Goal: Check status: Check status

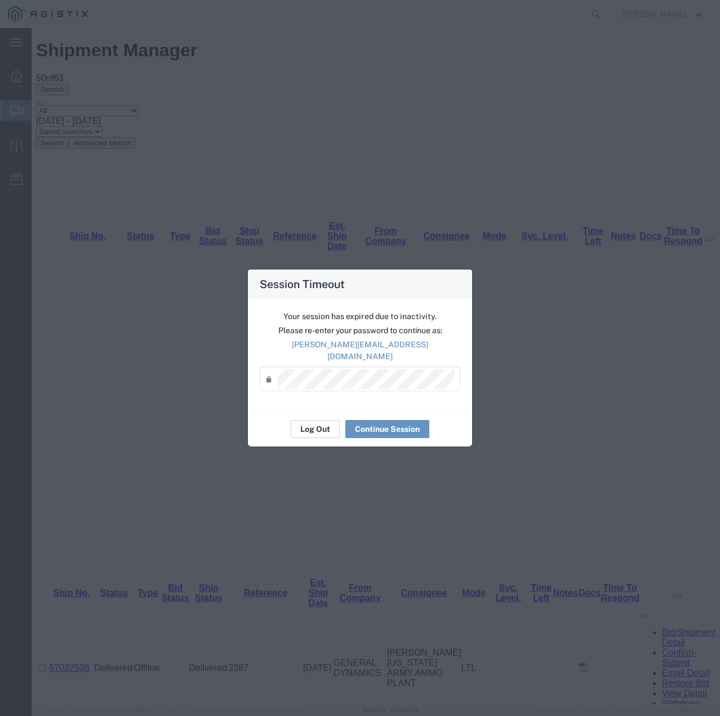
click at [321, 423] on button "Log Out" at bounding box center [315, 429] width 49 height 18
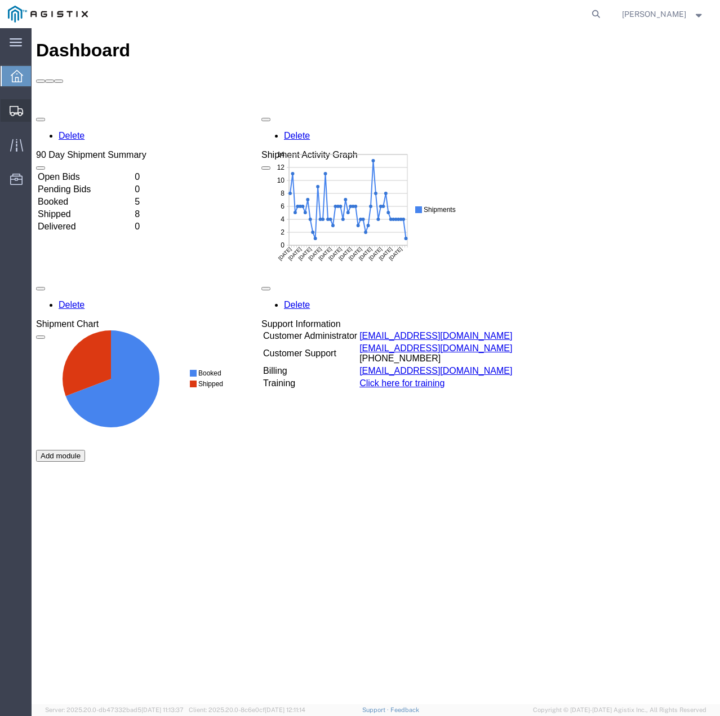
click at [23, 112] on icon at bounding box center [17, 111] width 14 height 10
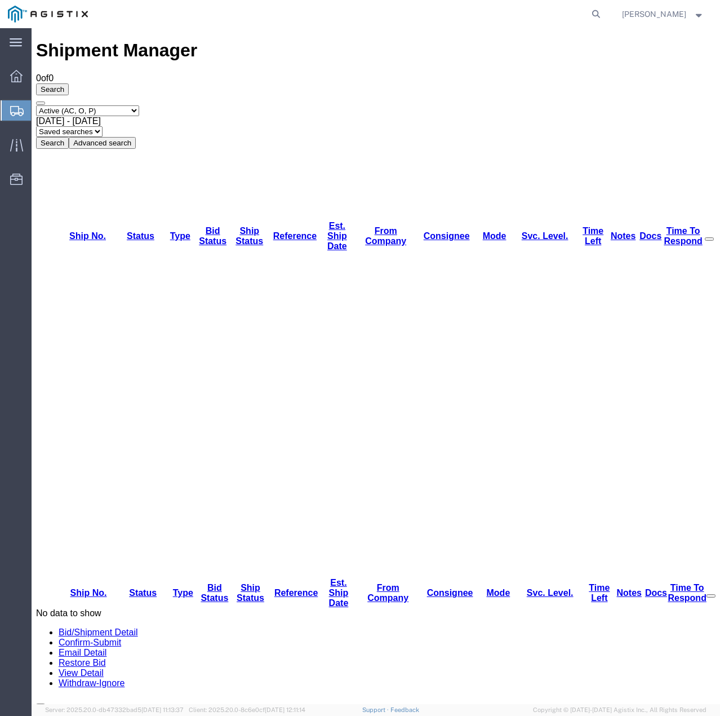
click at [125, 105] on select "Select status Active (AC, O, P) All Approved Awaiting Confirmation (AC) Booked …" at bounding box center [87, 110] width 103 height 11
select select "ALL"
click at [36, 105] on select "Select status Active (AC, O, P) All Approved Awaiting Confirmation (AC) Booked …" at bounding box center [87, 110] width 103 height 11
click at [69, 137] on button "Search" at bounding box center [52, 143] width 33 height 12
